Goal: Task Accomplishment & Management: Manage account settings

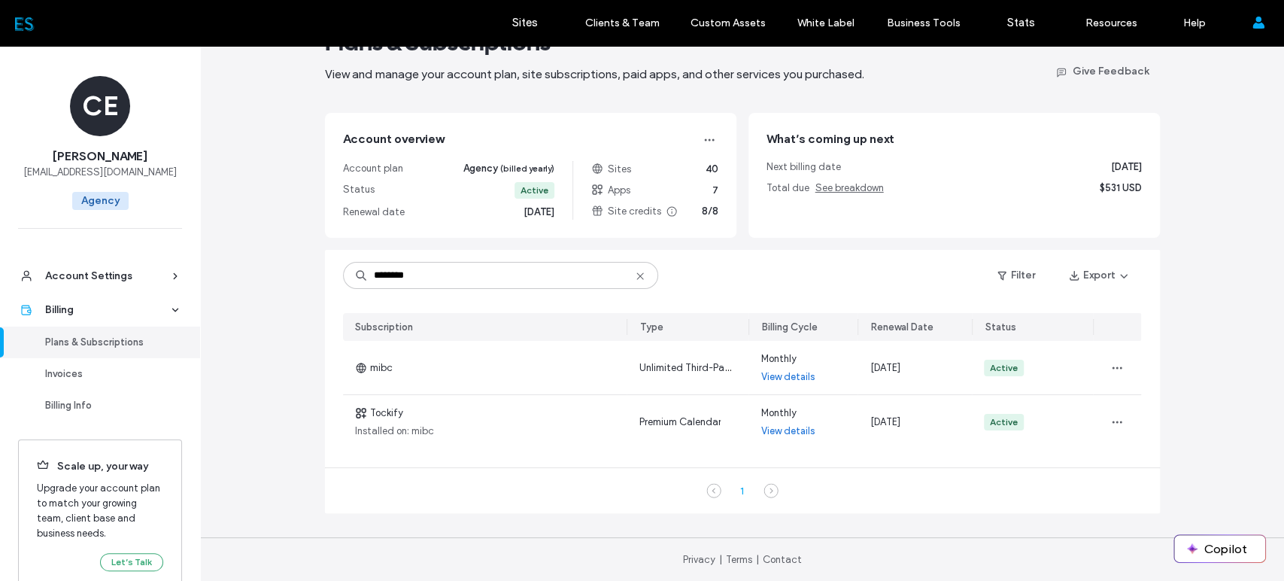
scroll to position [48, 0]
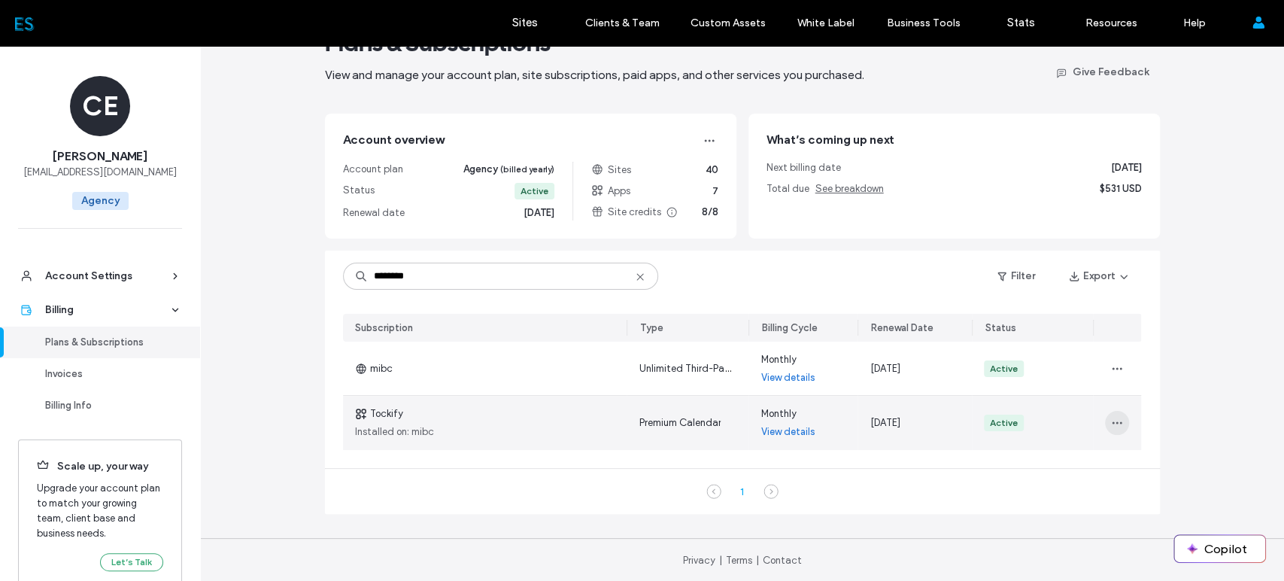
click at [1115, 430] on span "button" at bounding box center [1117, 423] width 24 height 24
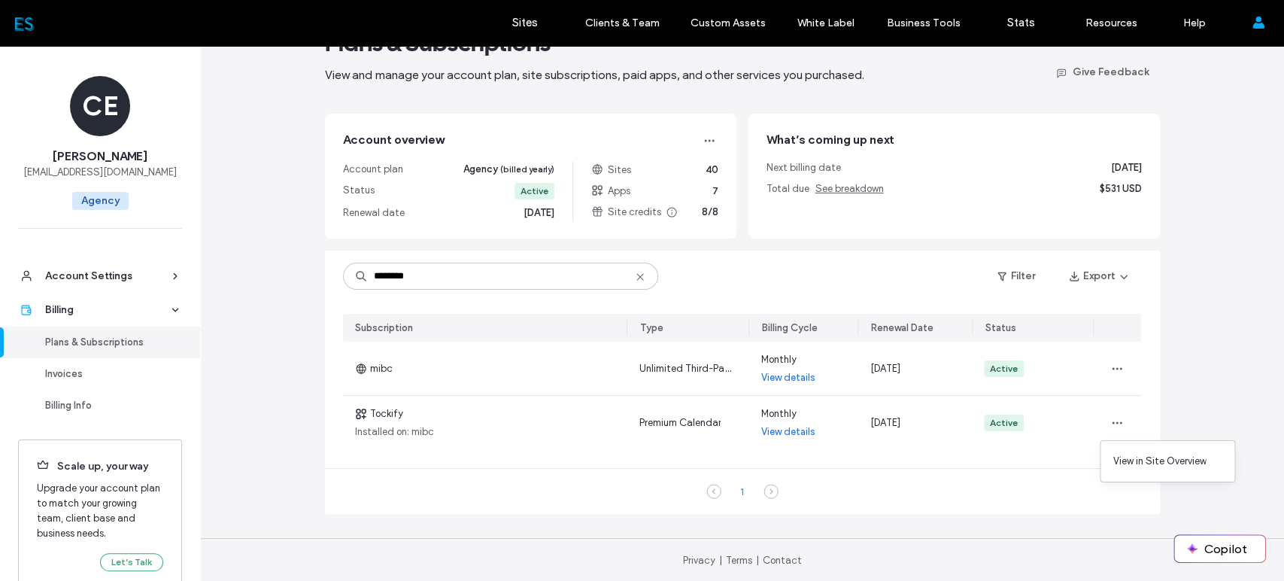
click at [1204, 389] on div "Plans & Subscriptions View and manage your account plan, site subscriptions, pa…" at bounding box center [742, 290] width 1084 height 585
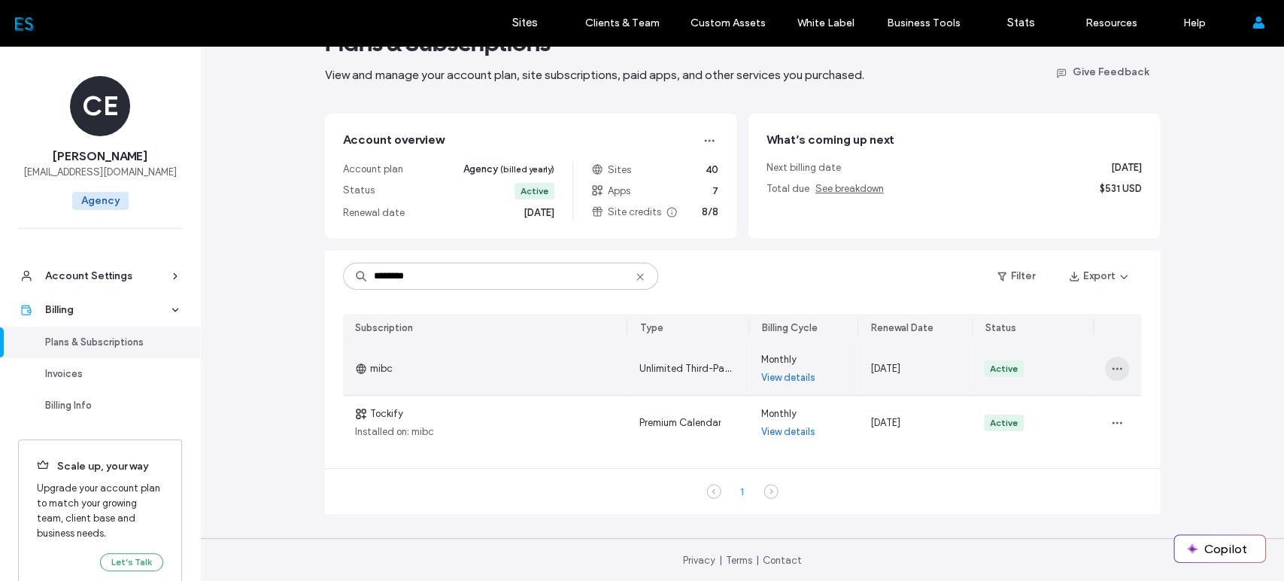
click at [1114, 369] on icon "button" at bounding box center [1117, 369] width 12 height 12
click at [1166, 457] on span "Turn Off Auto Renew" at bounding box center [1158, 464] width 91 height 15
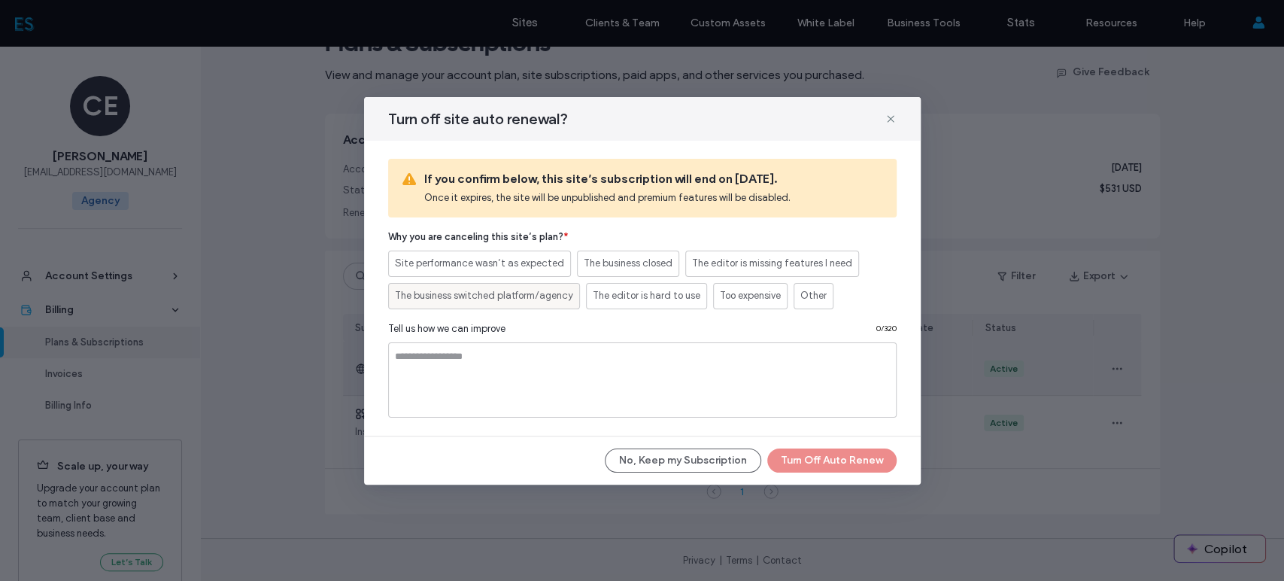
click at [551, 299] on span "The business switched platform/agency" at bounding box center [484, 295] width 178 height 15
click at [536, 392] on textarea at bounding box center [642, 379] width 509 height 75
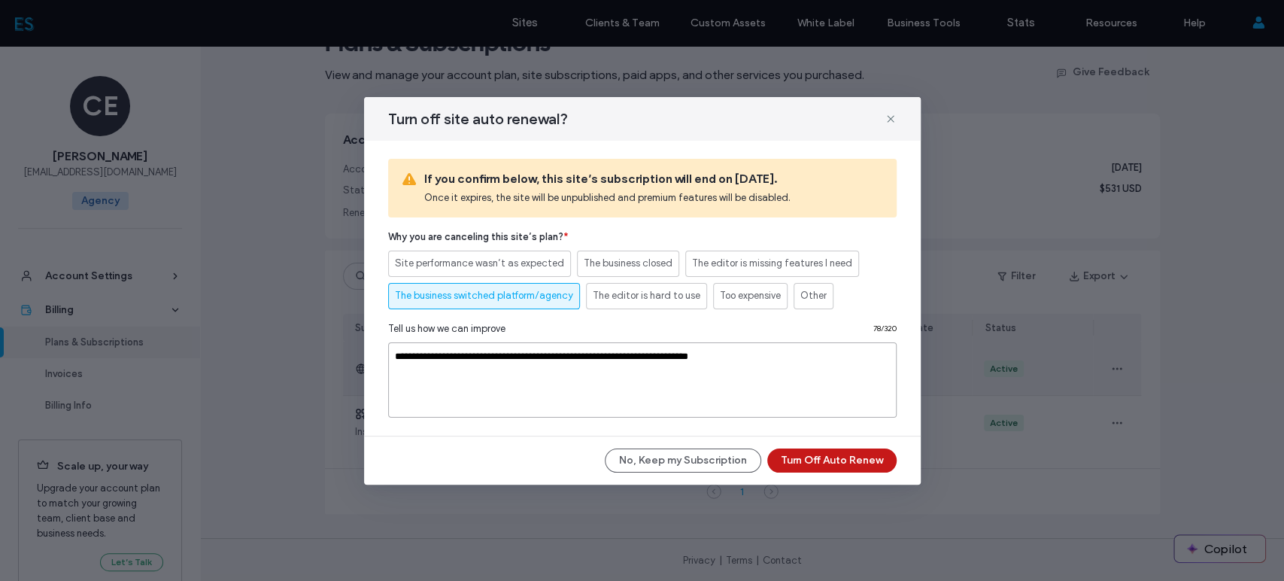
type textarea "**********"
click at [831, 463] on button "Turn Off Auto Renew" at bounding box center [831, 460] width 129 height 24
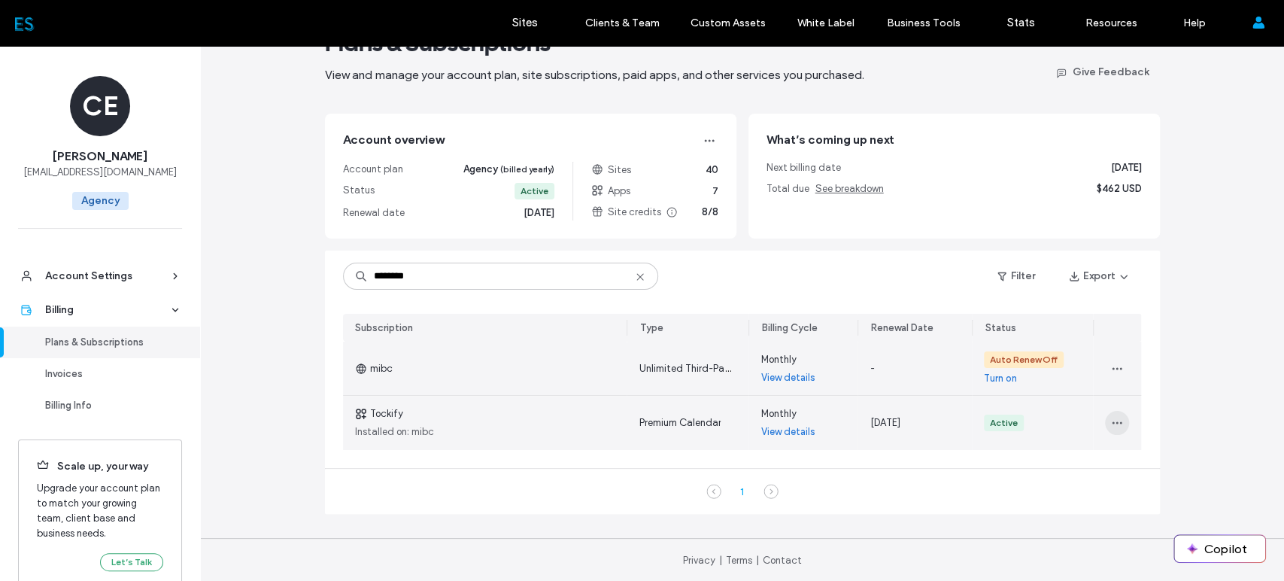
click at [1117, 427] on icon "button" at bounding box center [1117, 423] width 12 height 12
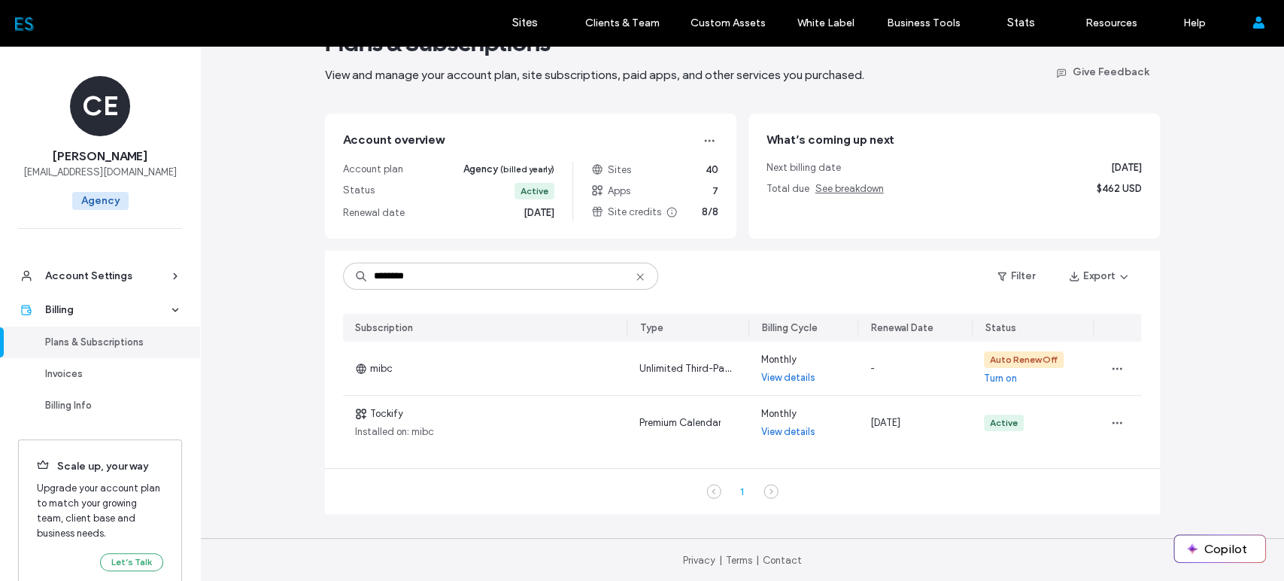
scroll to position [0, 0]
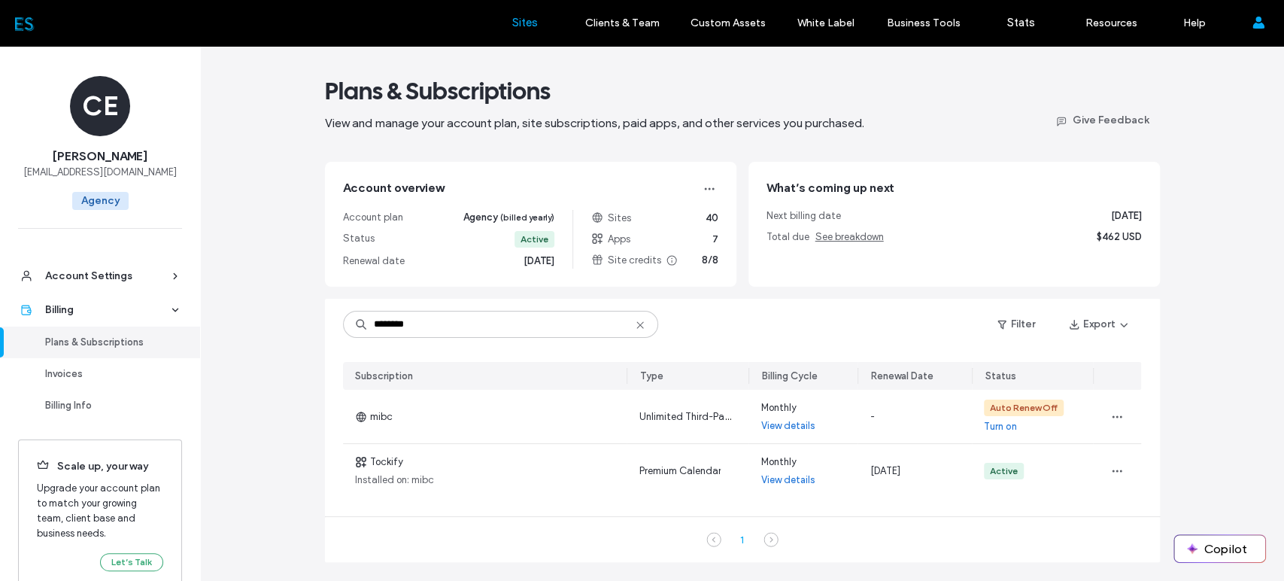
click at [518, 20] on label "Sites" at bounding box center [525, 23] width 26 height 14
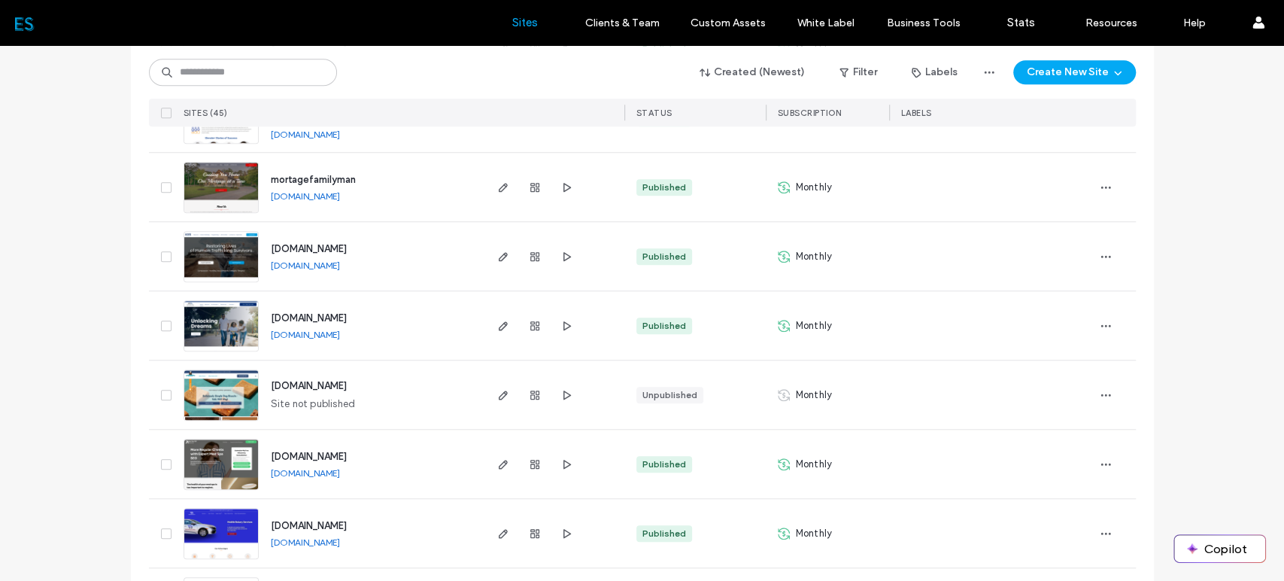
scroll to position [837, 0]
click at [498, 396] on use "button" at bounding box center [502, 394] width 9 height 9
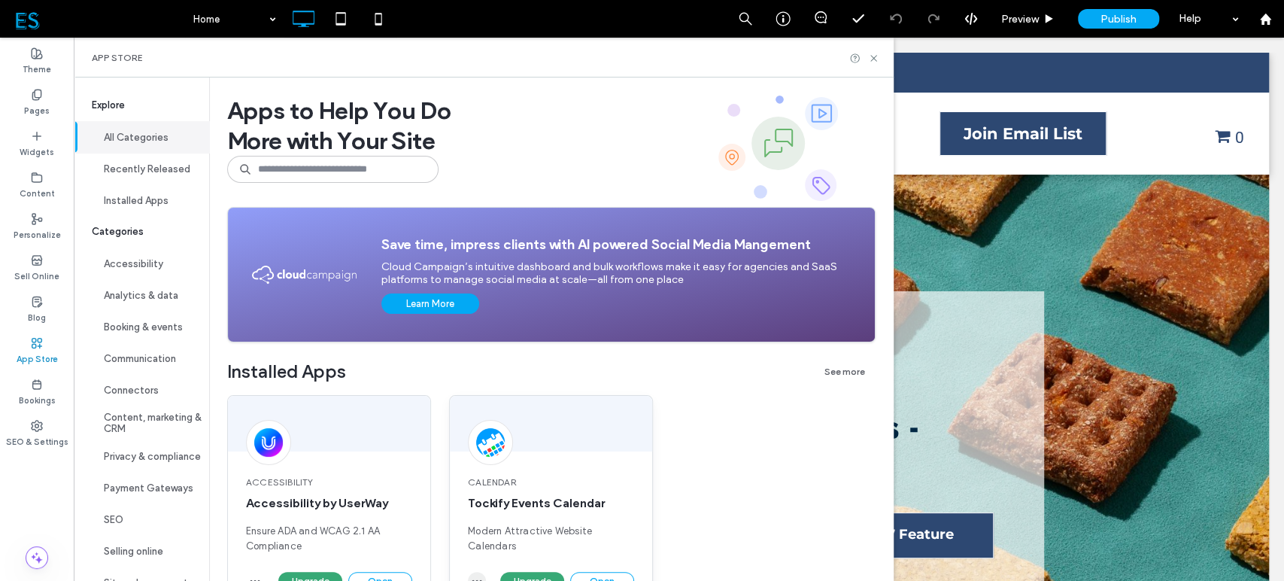
scroll to position [207, 0]
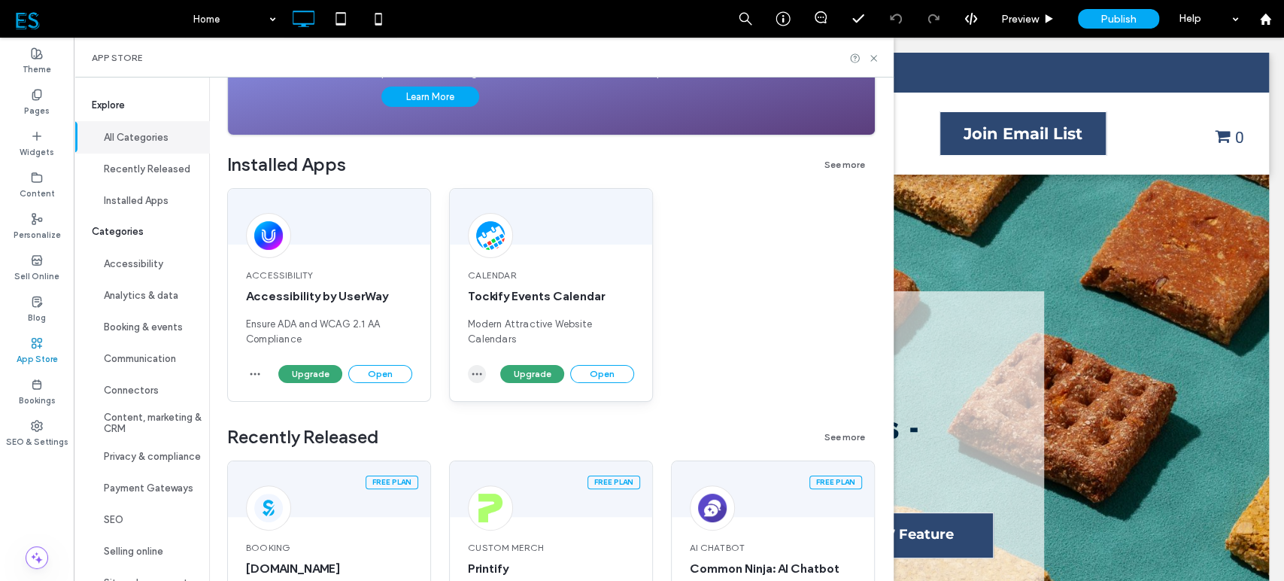
click at [471, 372] on icon "button" at bounding box center [477, 374] width 12 height 12
click at [505, 403] on span "Uninstall app" at bounding box center [511, 409] width 62 height 15
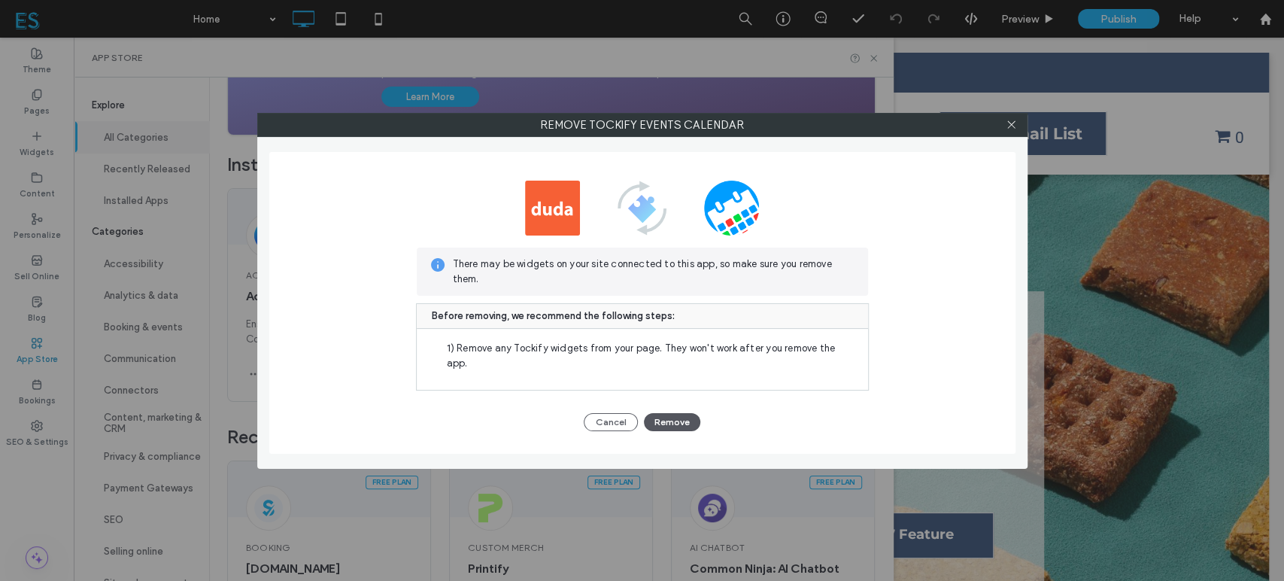
click at [664, 413] on button "Remove" at bounding box center [672, 422] width 56 height 18
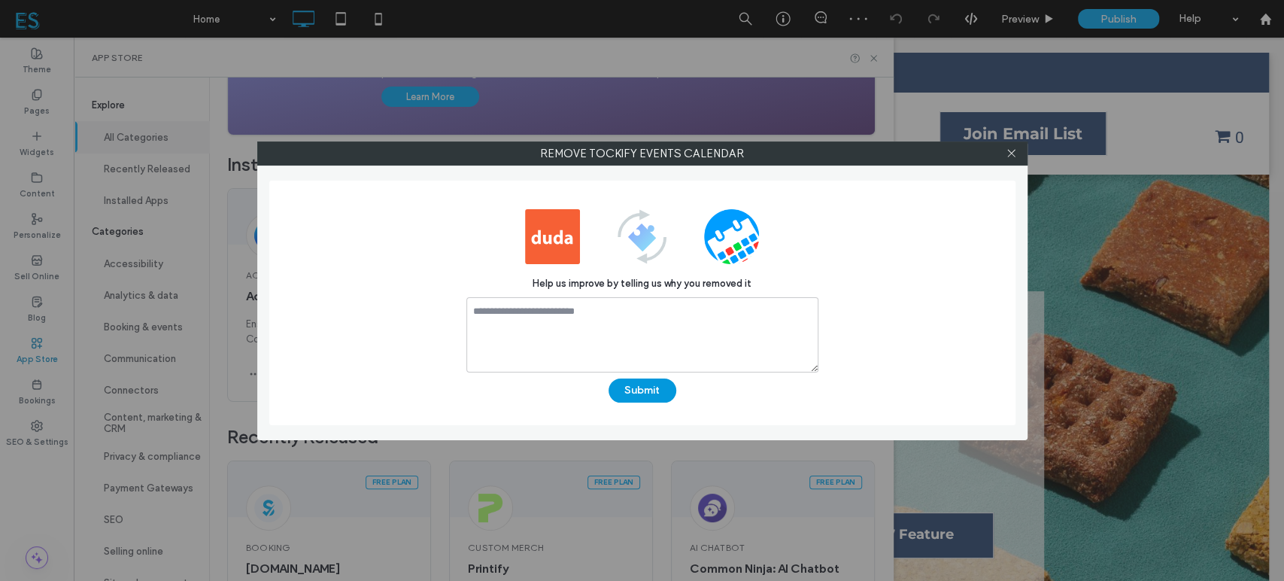
click at [658, 389] on button "Submit" at bounding box center [643, 390] width 68 height 24
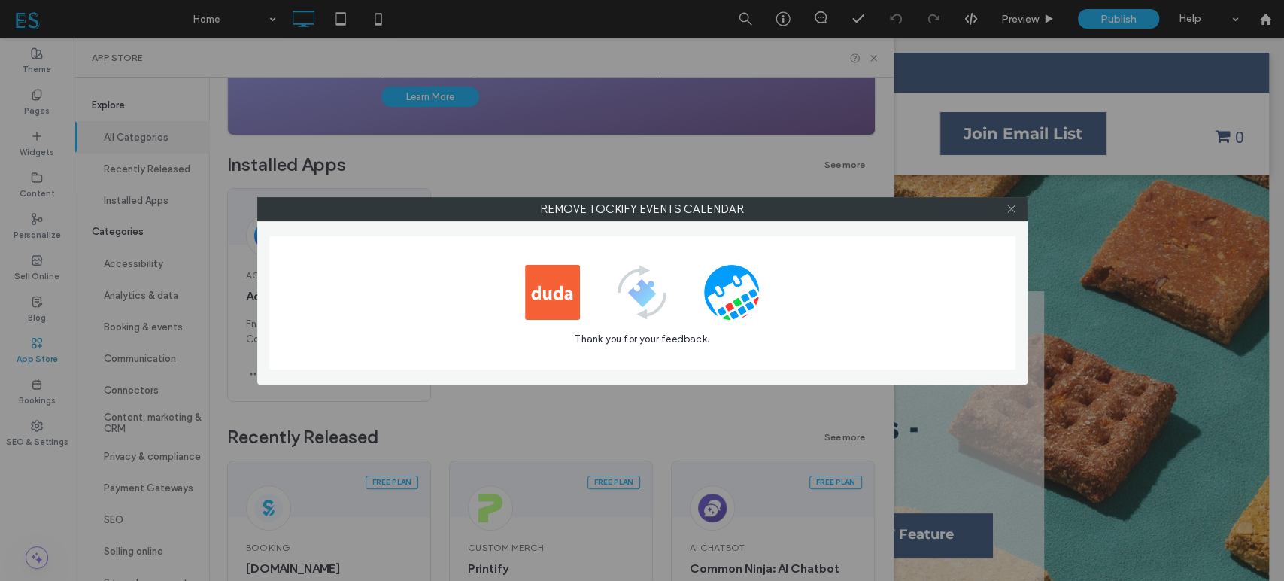
click at [1009, 208] on icon at bounding box center [1011, 208] width 11 height 11
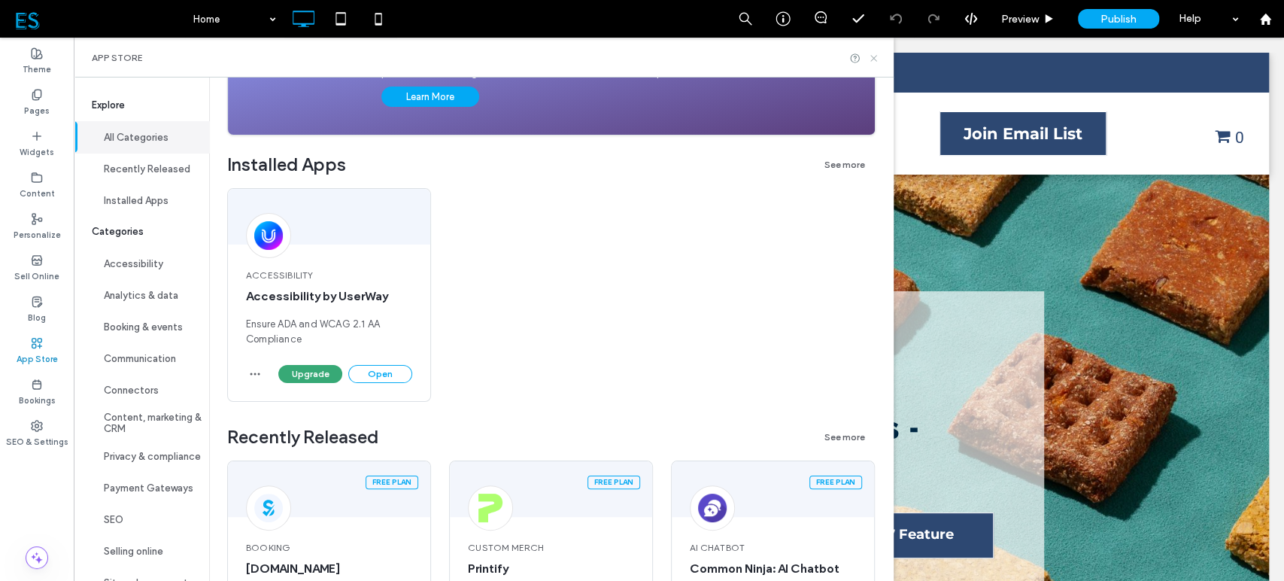
click at [879, 59] on icon at bounding box center [873, 58] width 11 height 11
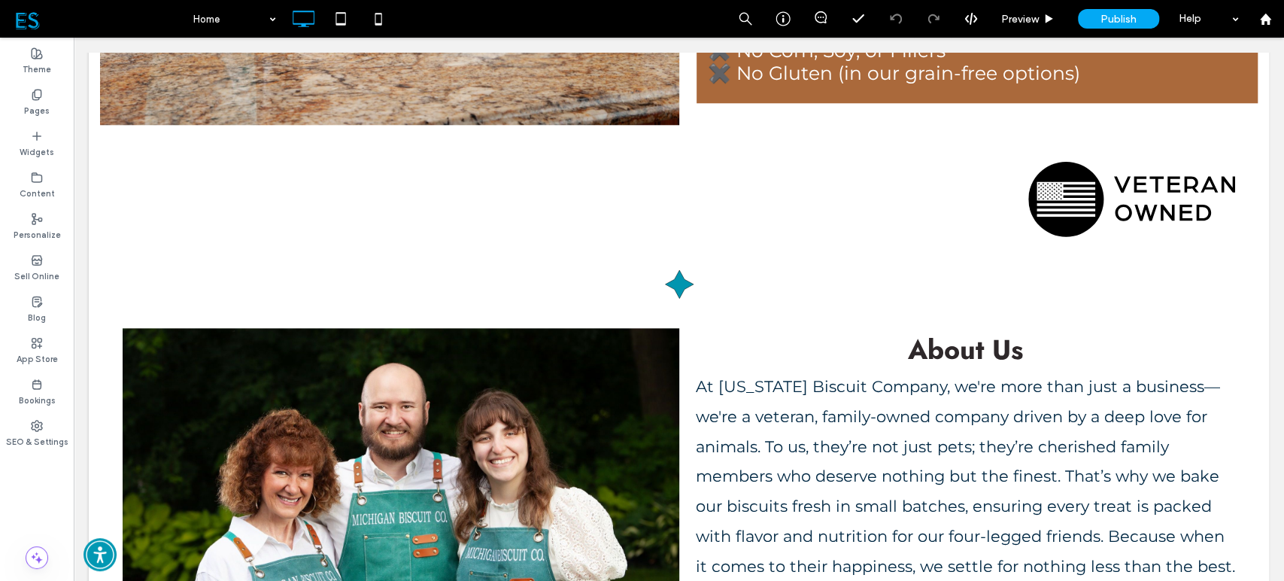
scroll to position [1031, 0]
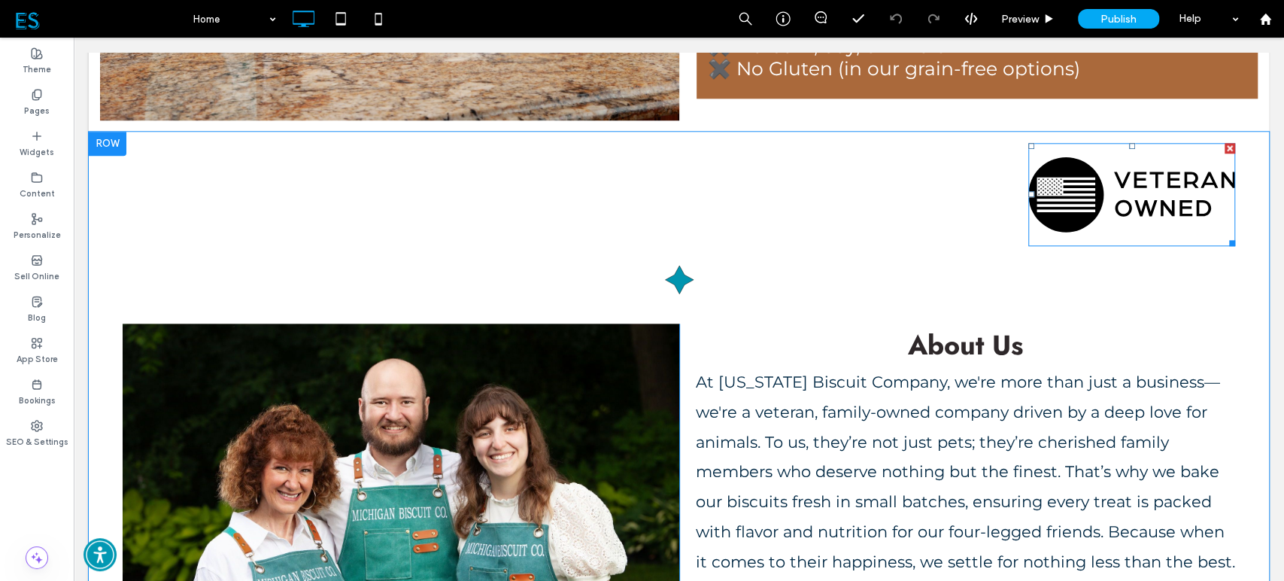
click at [1140, 187] on img at bounding box center [1131, 195] width 207 height 104
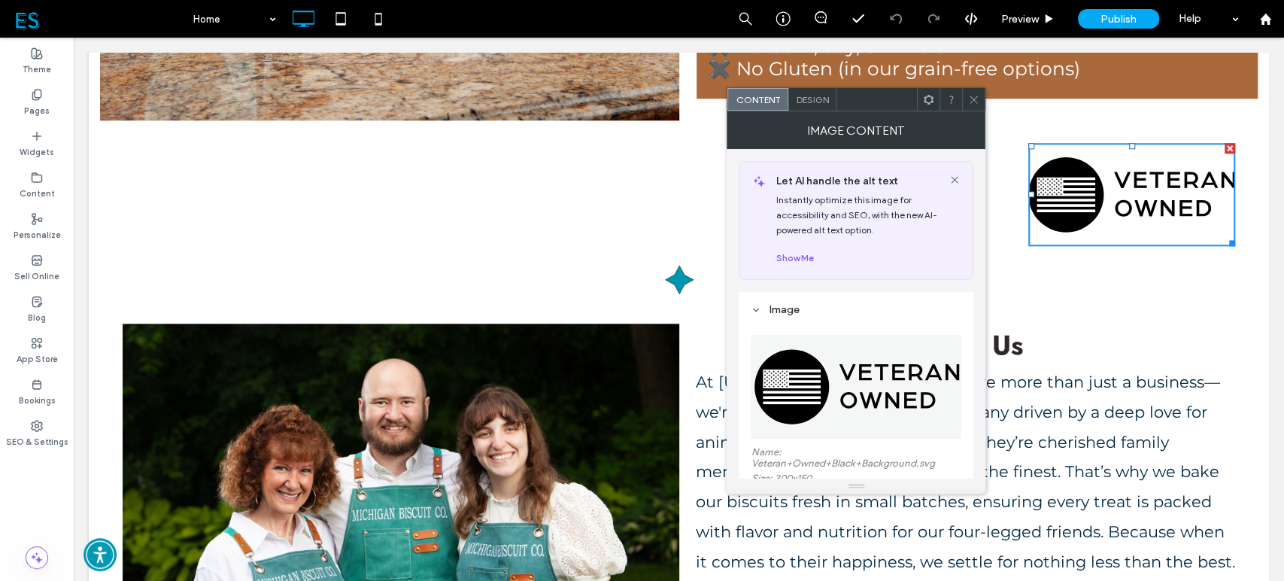
click at [791, 378] on img at bounding box center [857, 387] width 212 height 104
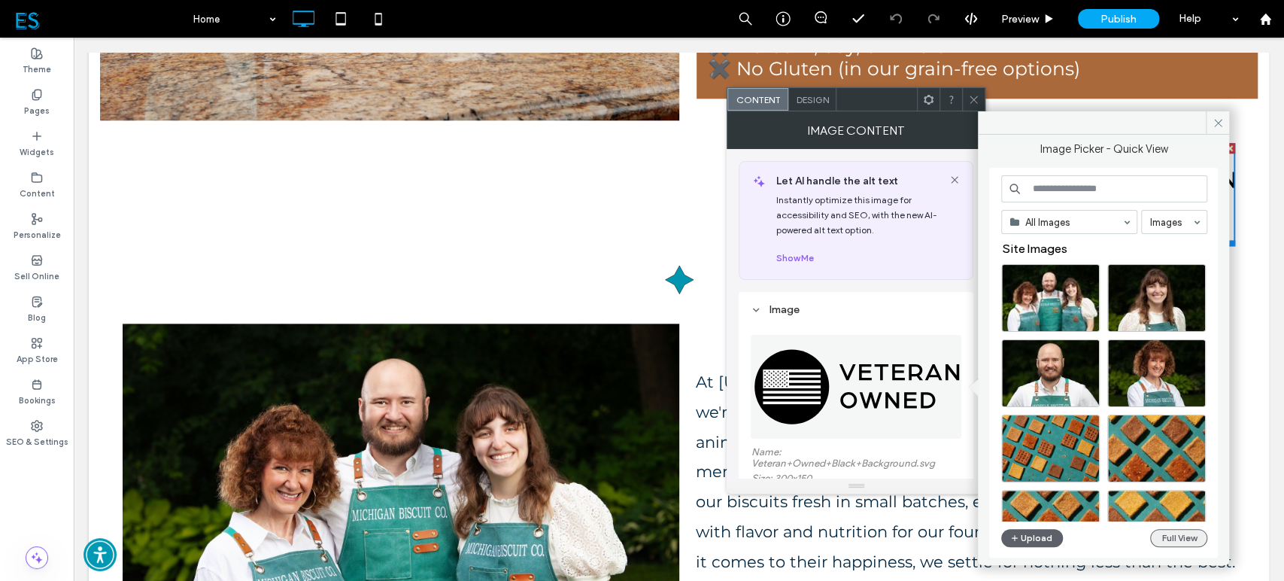
click at [1188, 534] on button "Full View" at bounding box center [1178, 538] width 57 height 18
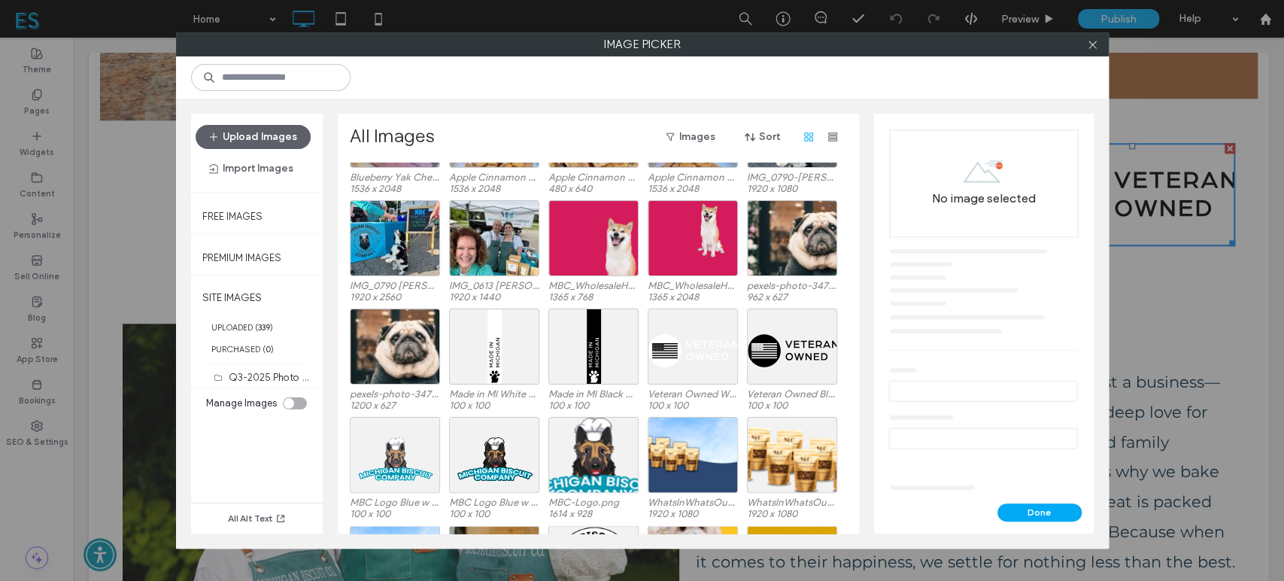
scroll to position [1725, 0]
click at [796, 348] on div "Select" at bounding box center [792, 347] width 90 height 76
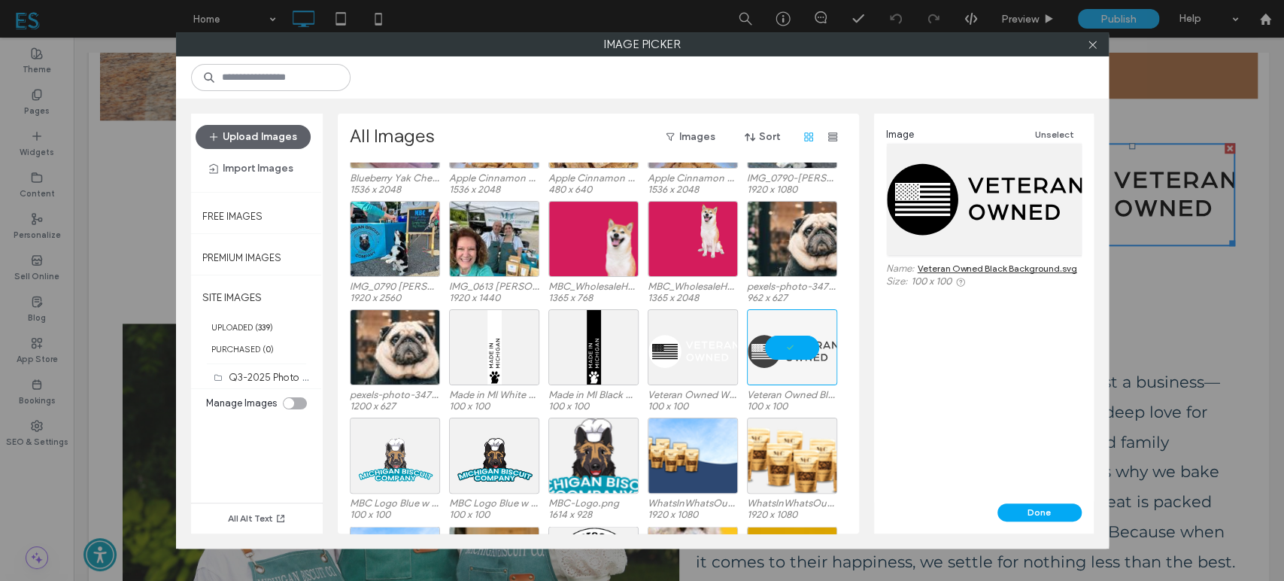
click at [942, 267] on link "Veteran Owned Black Background.svg" at bounding box center [997, 268] width 159 height 11
click at [700, 348] on div "Select" at bounding box center [693, 347] width 90 height 76
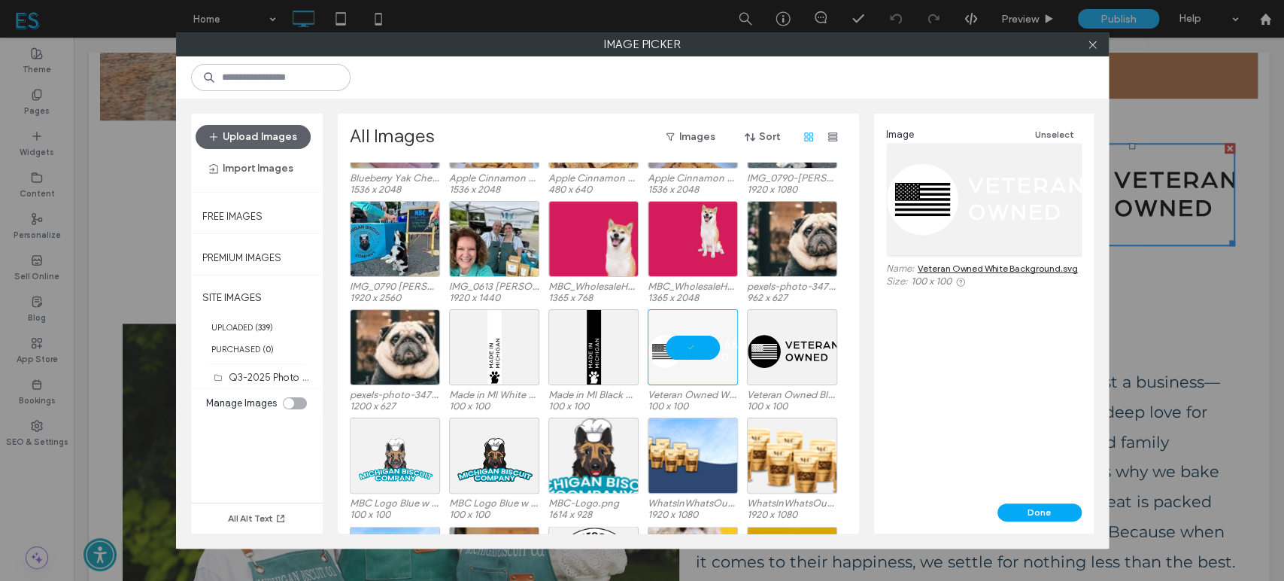
click at [979, 269] on link "Veteran Owned White Background.svg" at bounding box center [998, 268] width 160 height 11
